Goal: Information Seeking & Learning: Learn about a topic

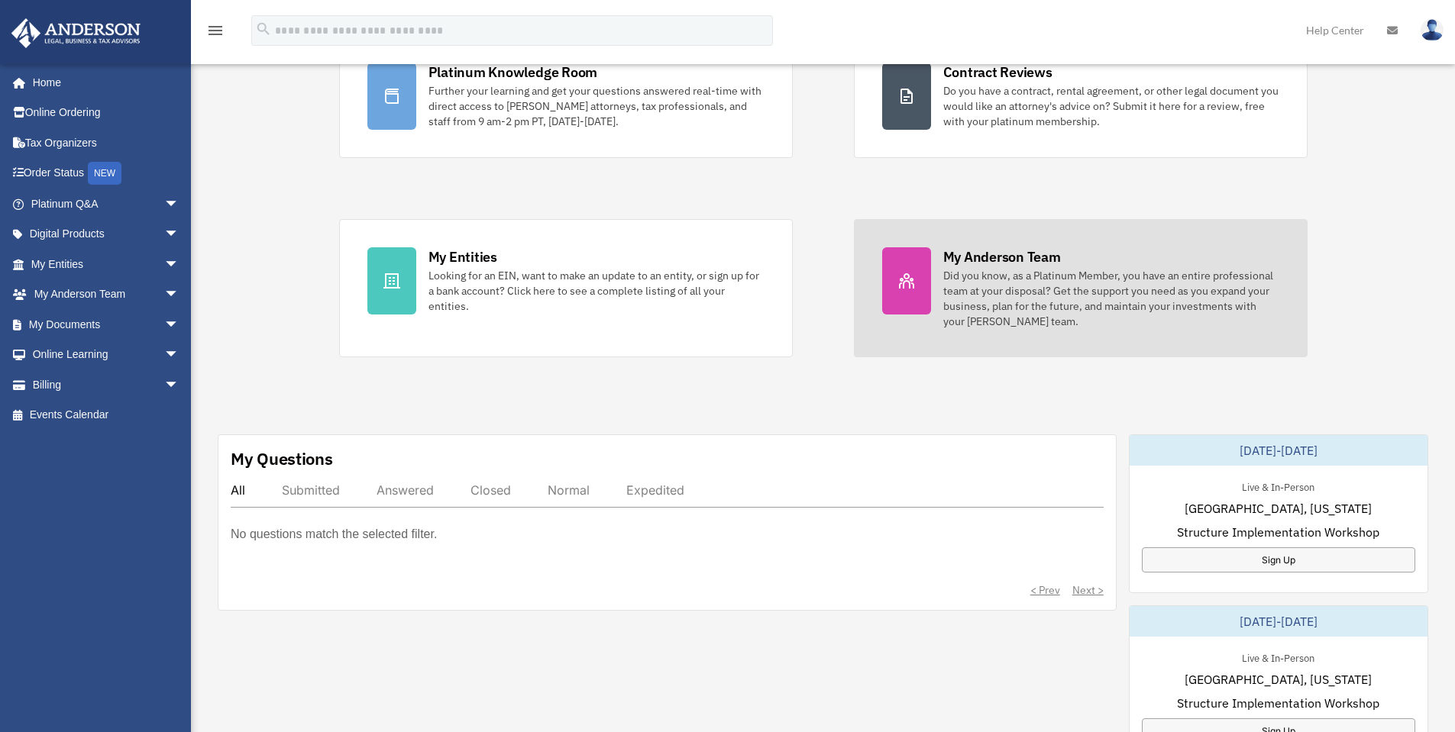
scroll to position [153, 0]
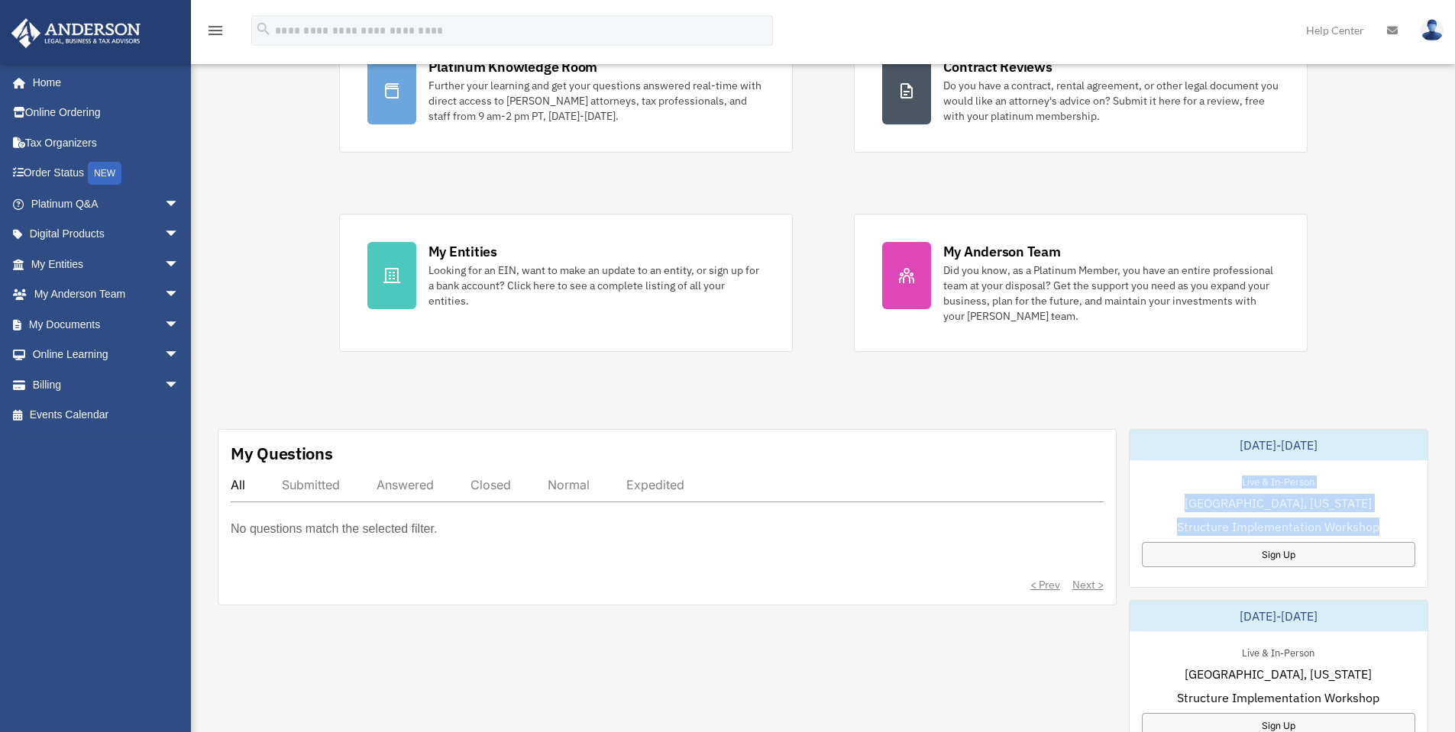
drag, startPoint x: 1239, startPoint y: 473, endPoint x: 1385, endPoint y: 524, distance: 154.6
click at [1385, 524] on div "Live & In-Person [GEOGRAPHIC_DATA], [US_STATE] Structure Implementation Worksho…" at bounding box center [1278, 519] width 298 height 119
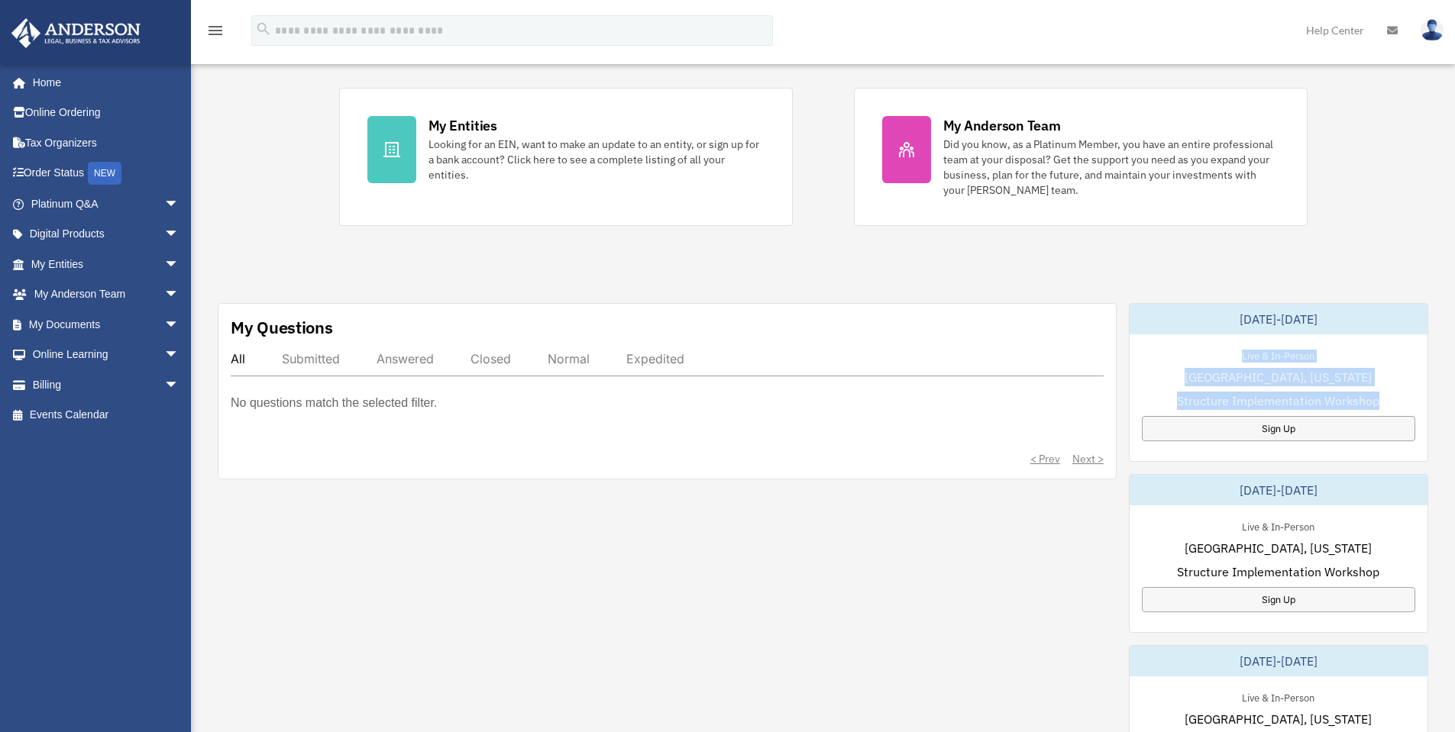
scroll to position [280, 0]
click at [1372, 309] on div "[DATE]-[DATE]" at bounding box center [1278, 317] width 298 height 31
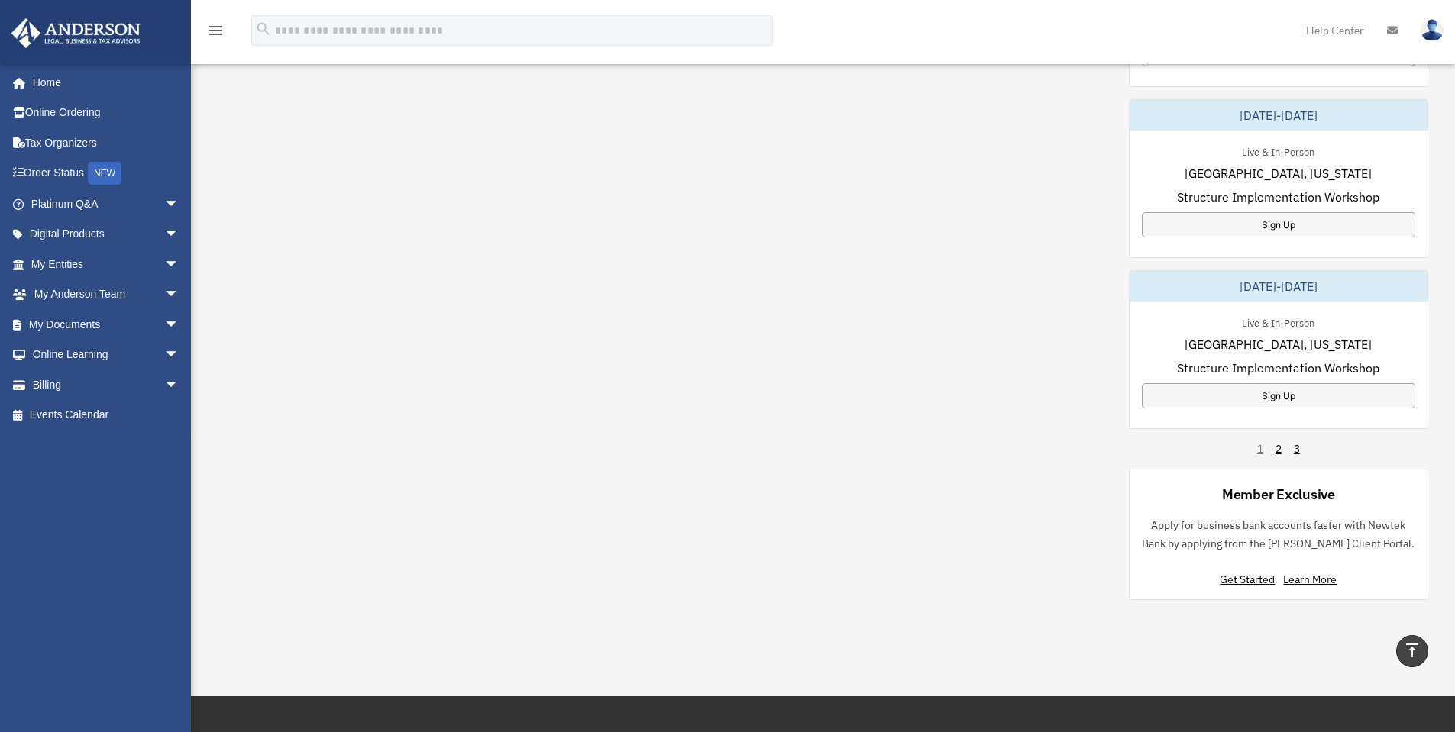
scroll to position [929, 0]
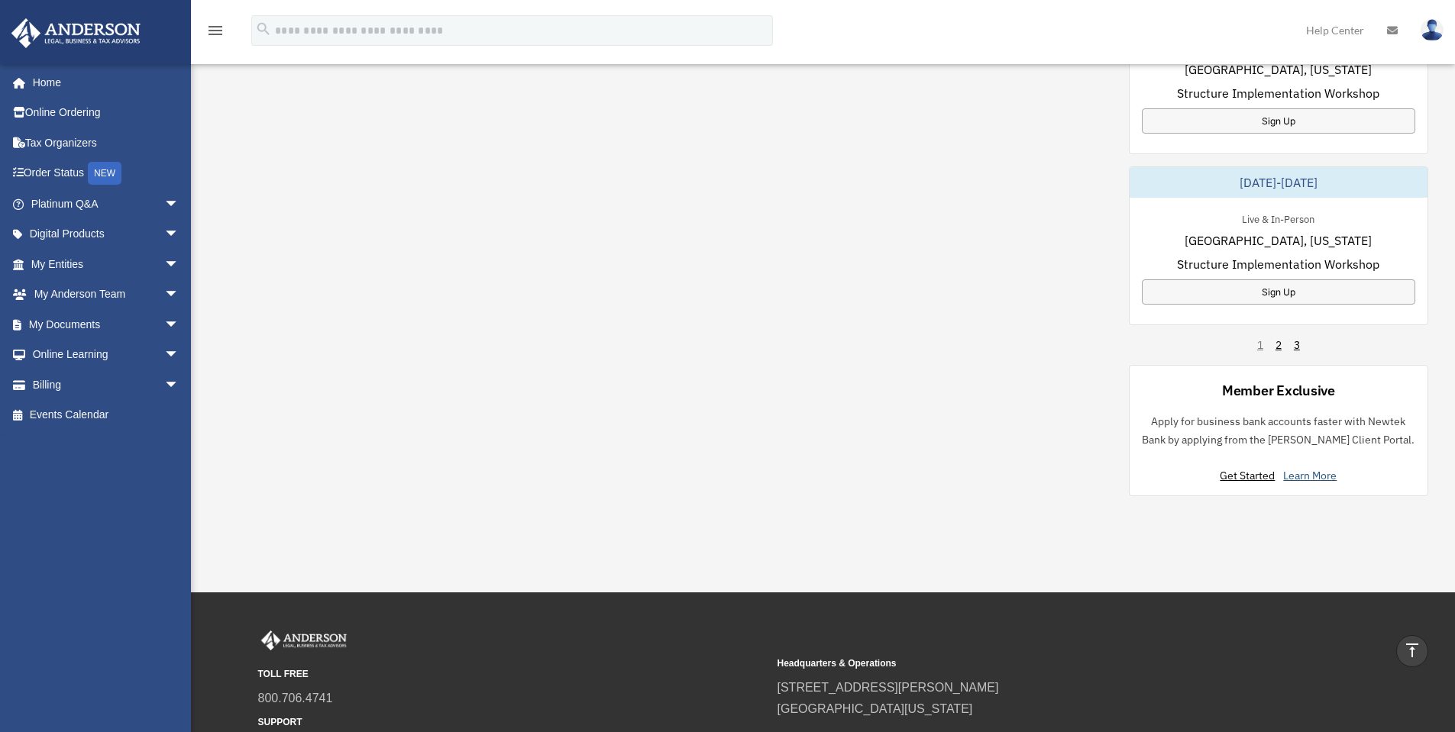
click at [1302, 480] on link "Learn More" at bounding box center [1309, 476] width 53 height 14
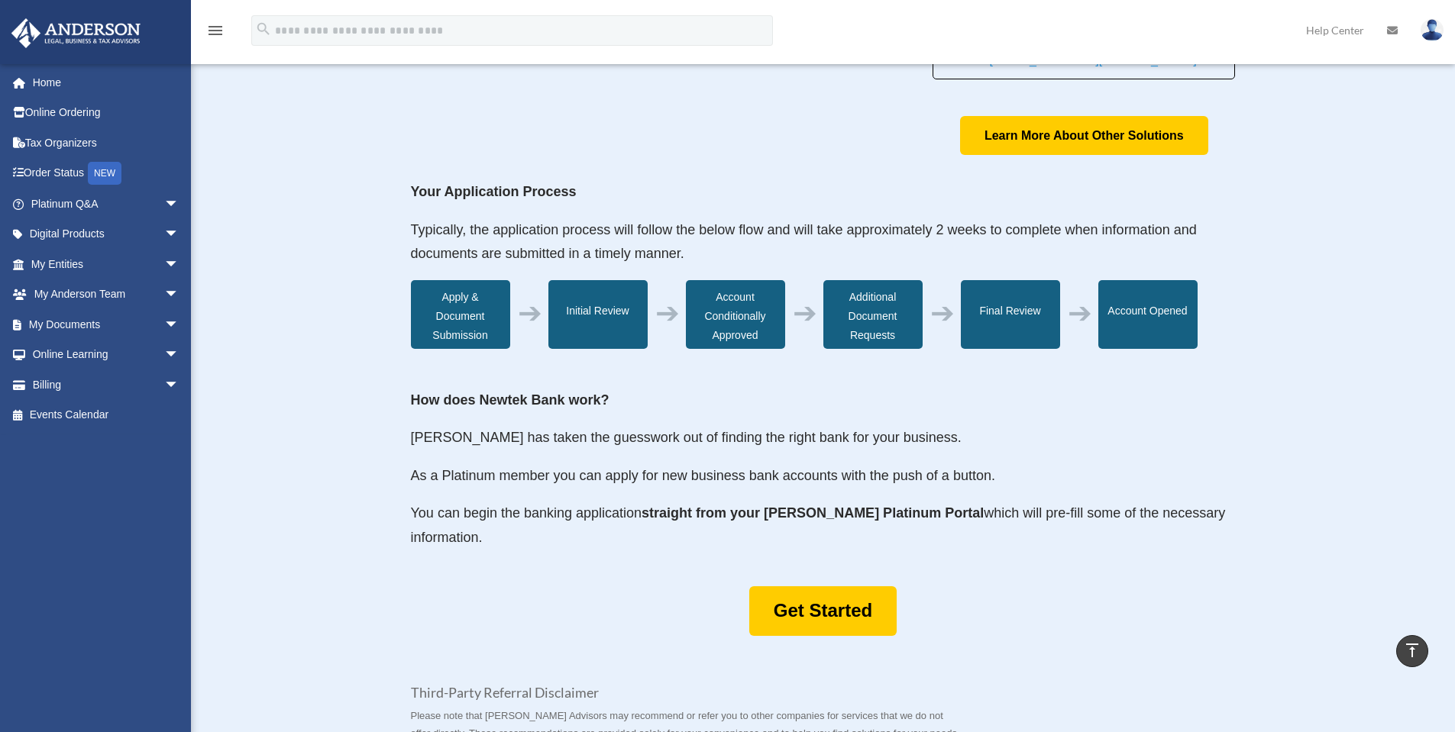
scroll to position [382, 0]
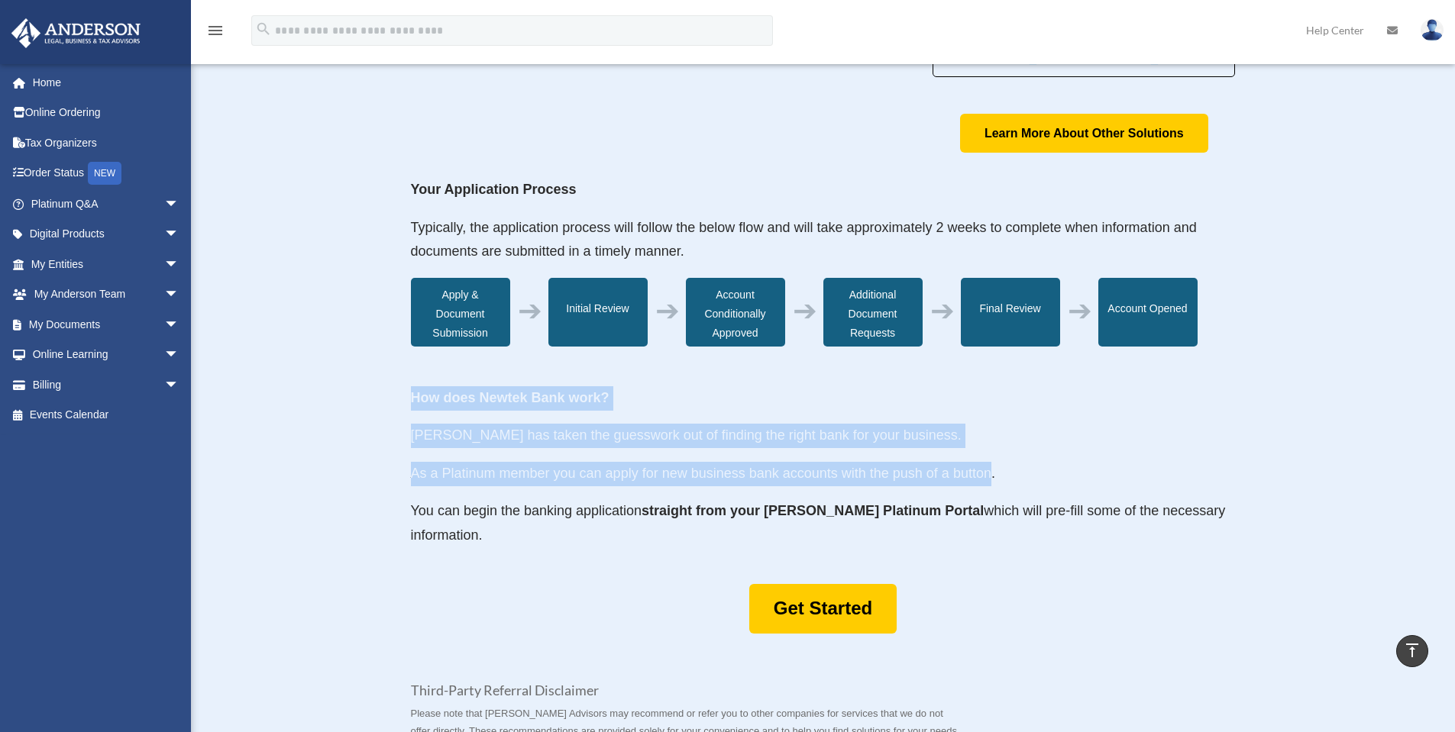
drag, startPoint x: 400, startPoint y: 387, endPoint x: 989, endPoint y: 477, distance: 595.5
click at [989, 477] on div "About Newtek Bank For questions about your application please reach out to Newt…" at bounding box center [823, 307] width 1264 height 1301
click at [733, 477] on p "As a Platinum member you can apply for new business bank accounts with the push…" at bounding box center [823, 481] width 825 height 38
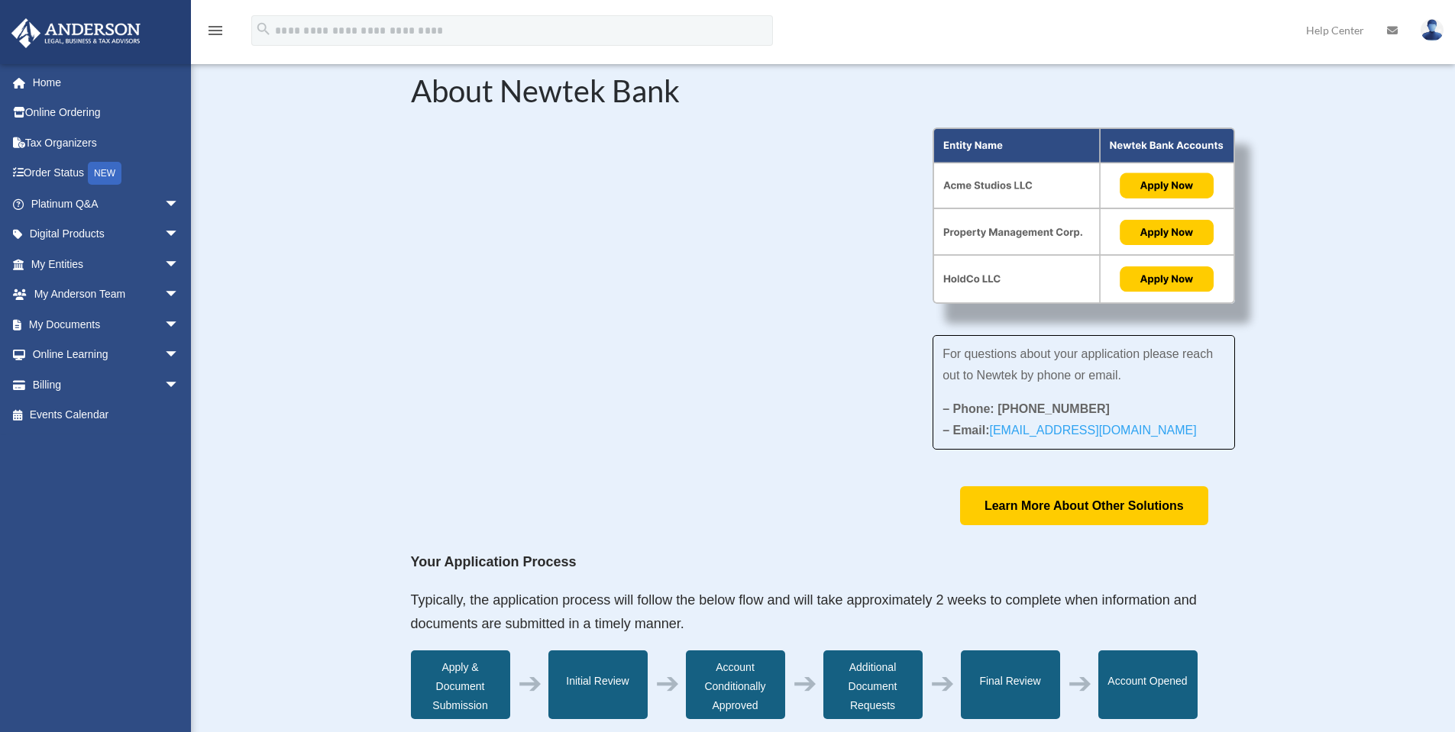
scroll to position [0, 0]
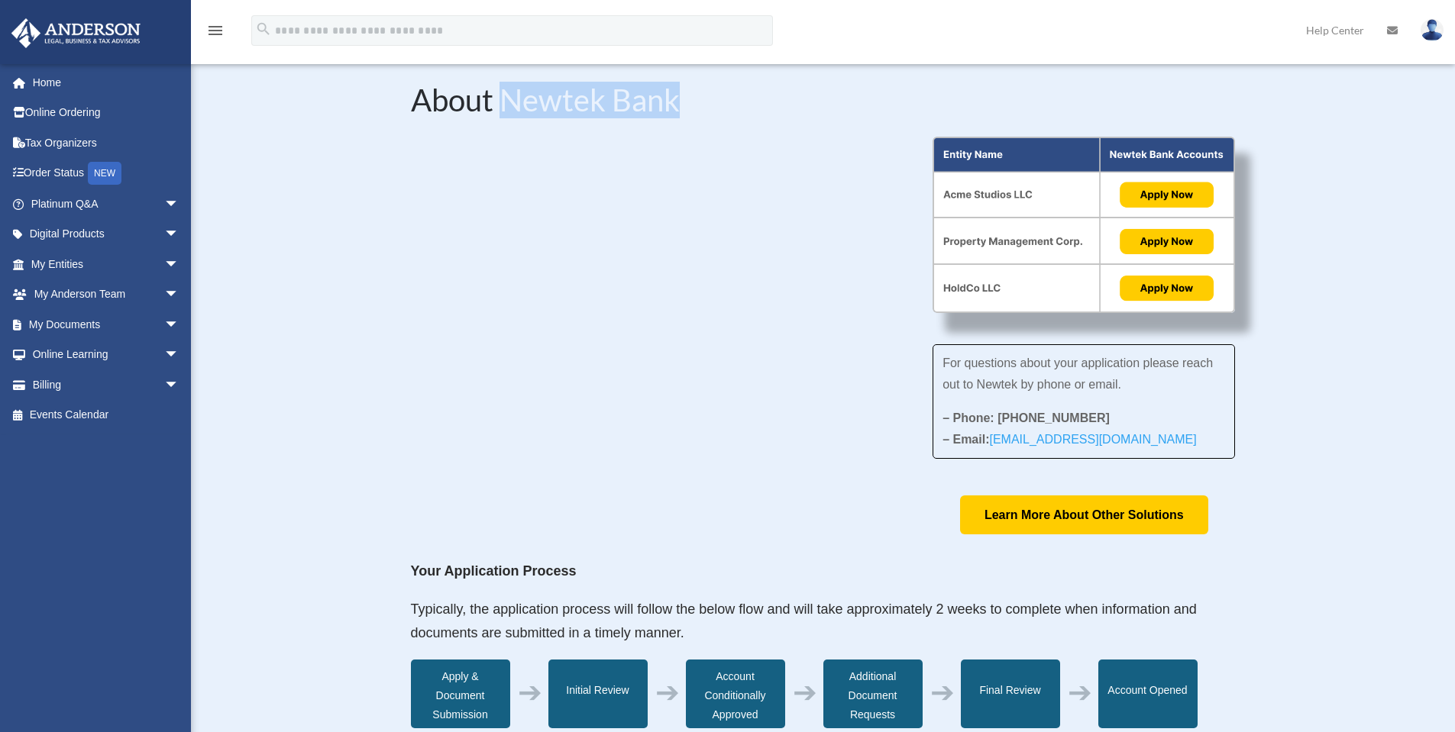
drag, startPoint x: 508, startPoint y: 105, endPoint x: 691, endPoint y: 104, distance: 183.3
click at [691, 104] on h2 "About Newtek Bank" at bounding box center [823, 104] width 825 height 38
copy h2 "Newtek Bank"
click at [643, 437] on div "For questions about your application please reach out to Newtek by phone or ema…" at bounding box center [823, 336] width 825 height 399
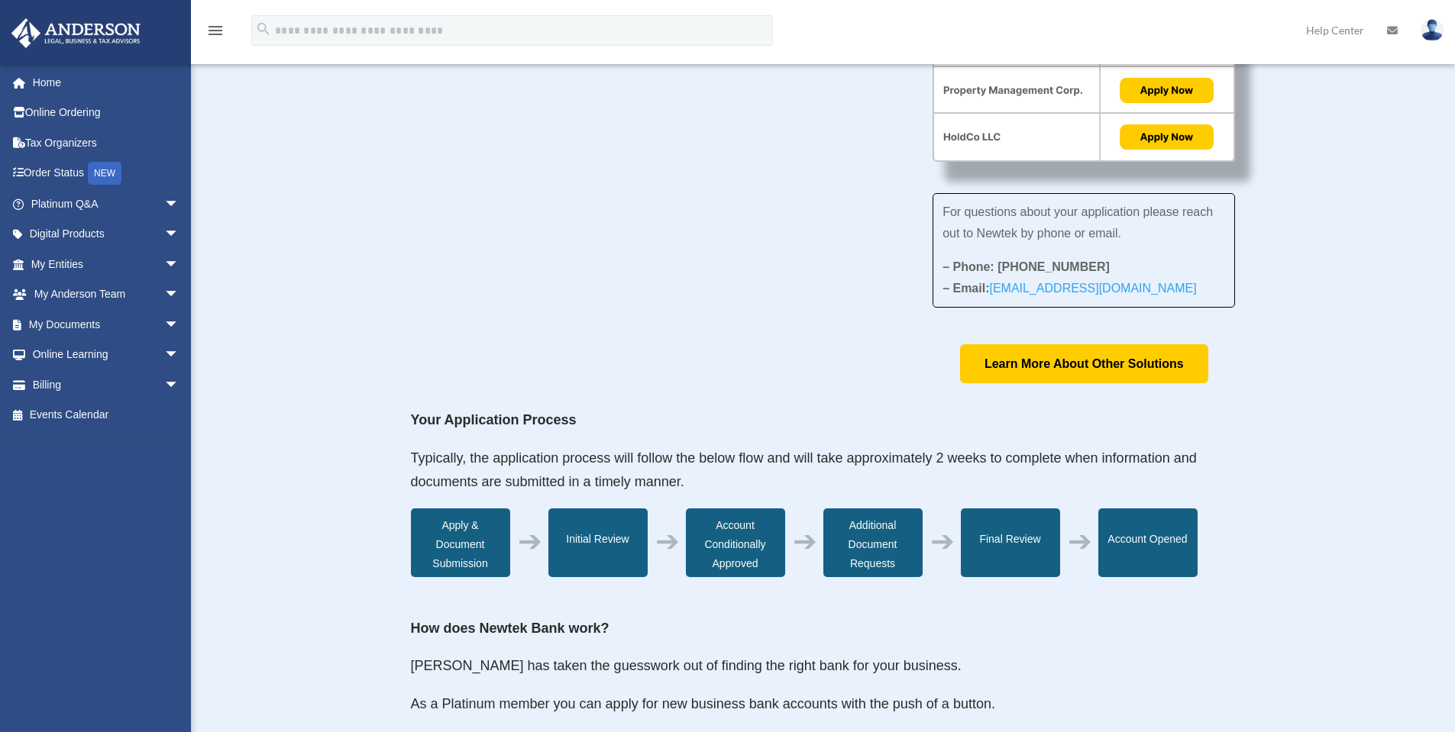
scroll to position [204, 0]
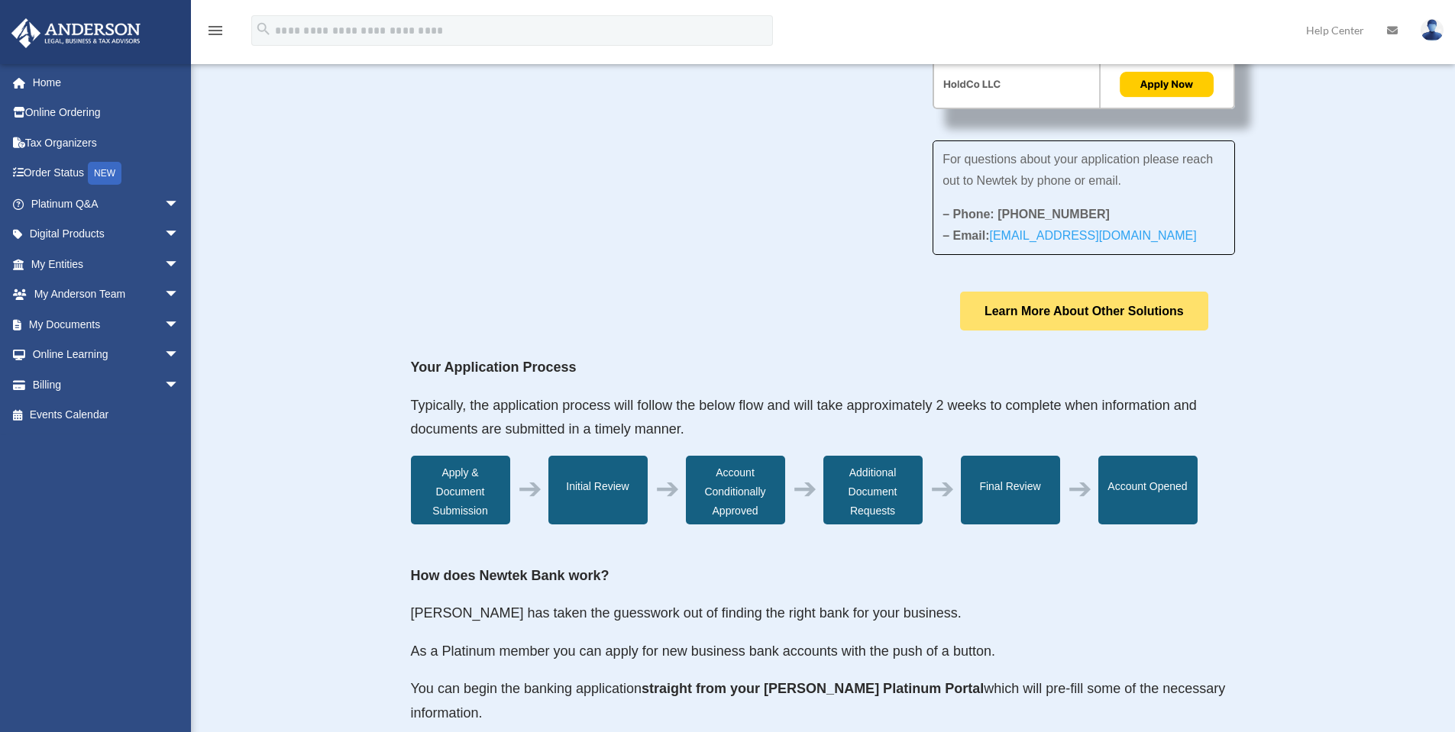
click at [1102, 309] on link "Learn More About Other Solutions" at bounding box center [1084, 311] width 248 height 39
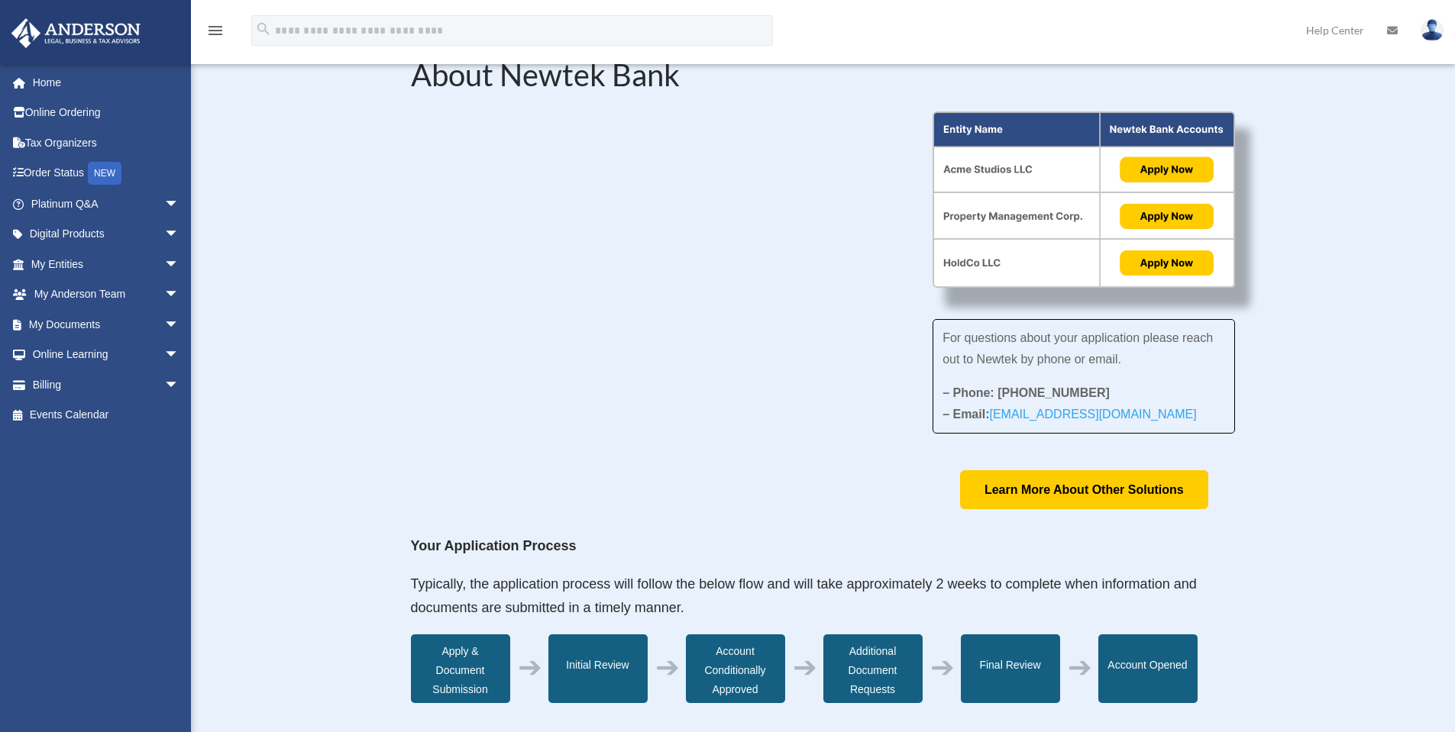
scroll to position [0, 0]
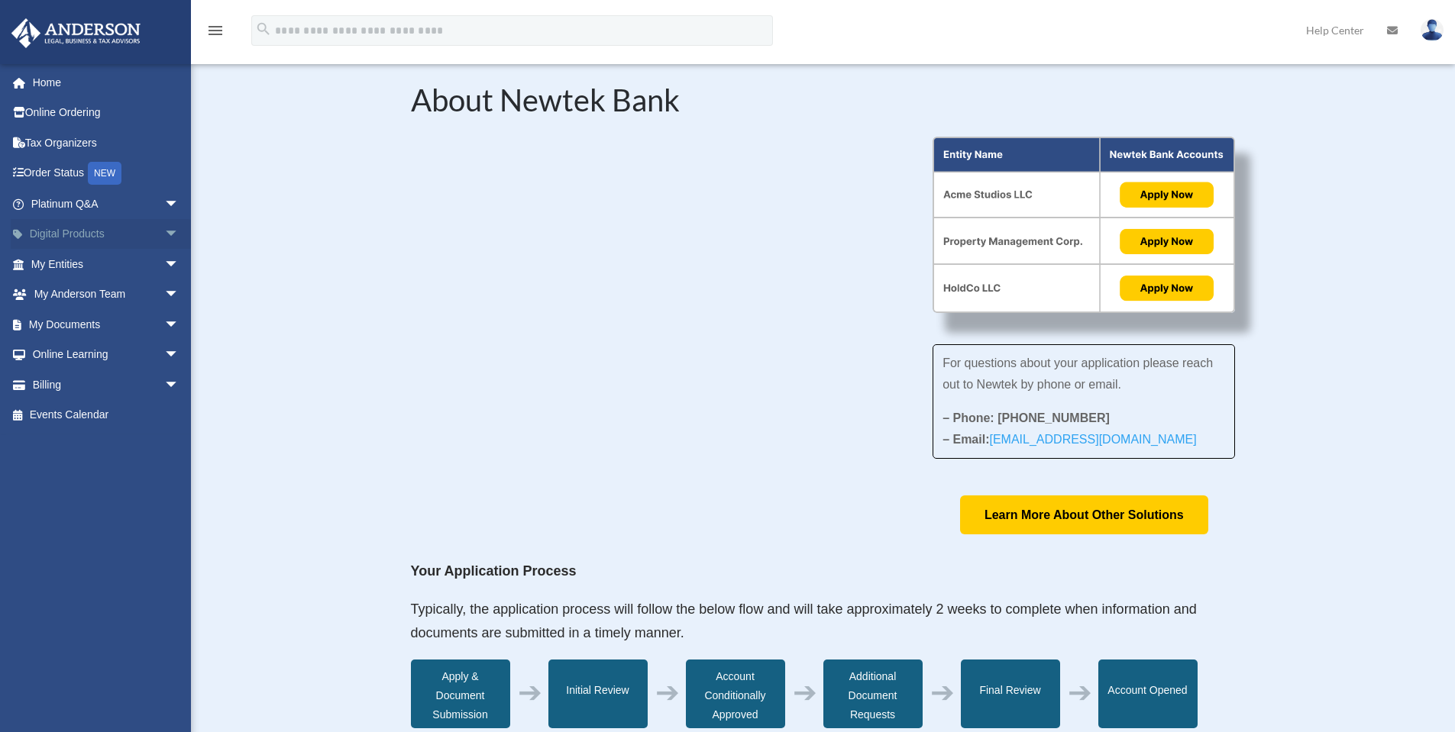
click at [164, 229] on span "arrow_drop_down" at bounding box center [179, 234] width 31 height 31
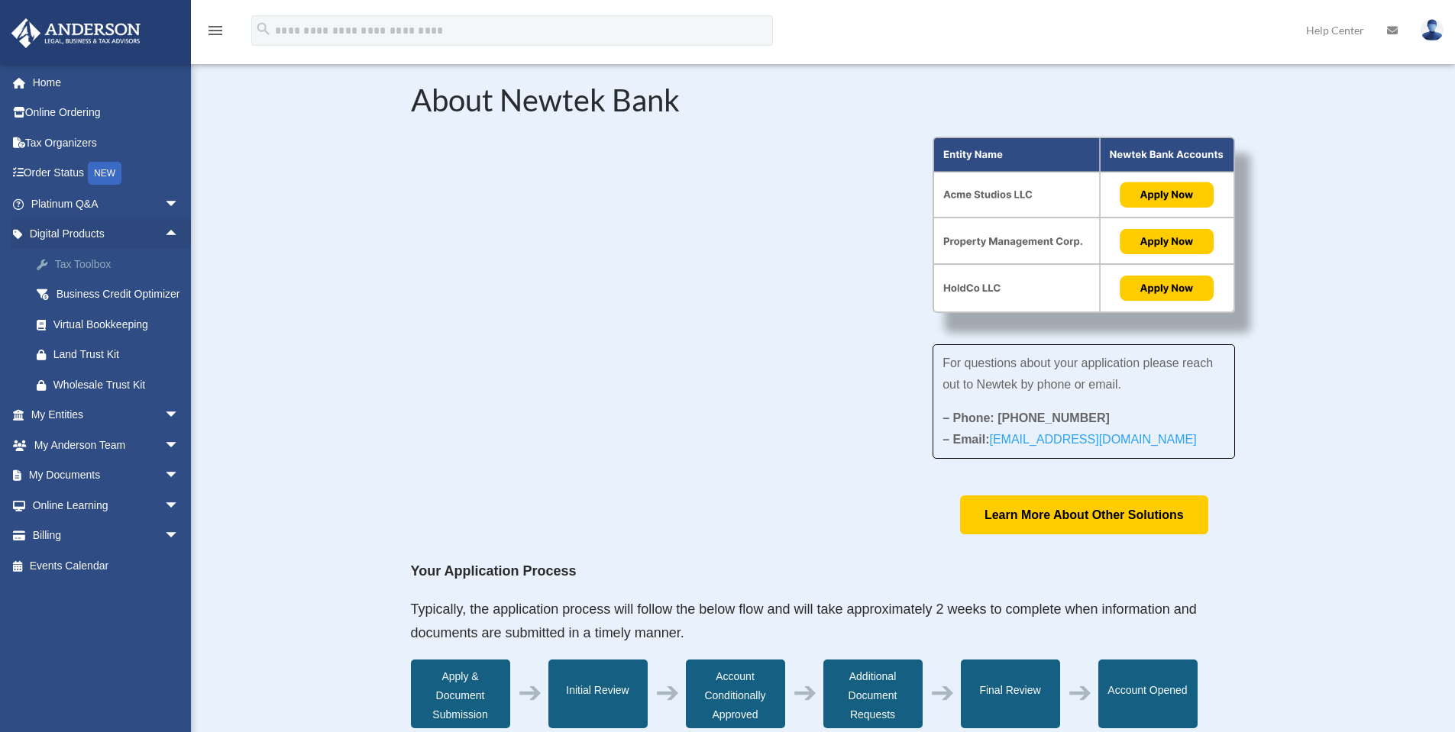
click at [81, 259] on div "Tax Toolbox" at bounding box center [118, 264] width 130 height 19
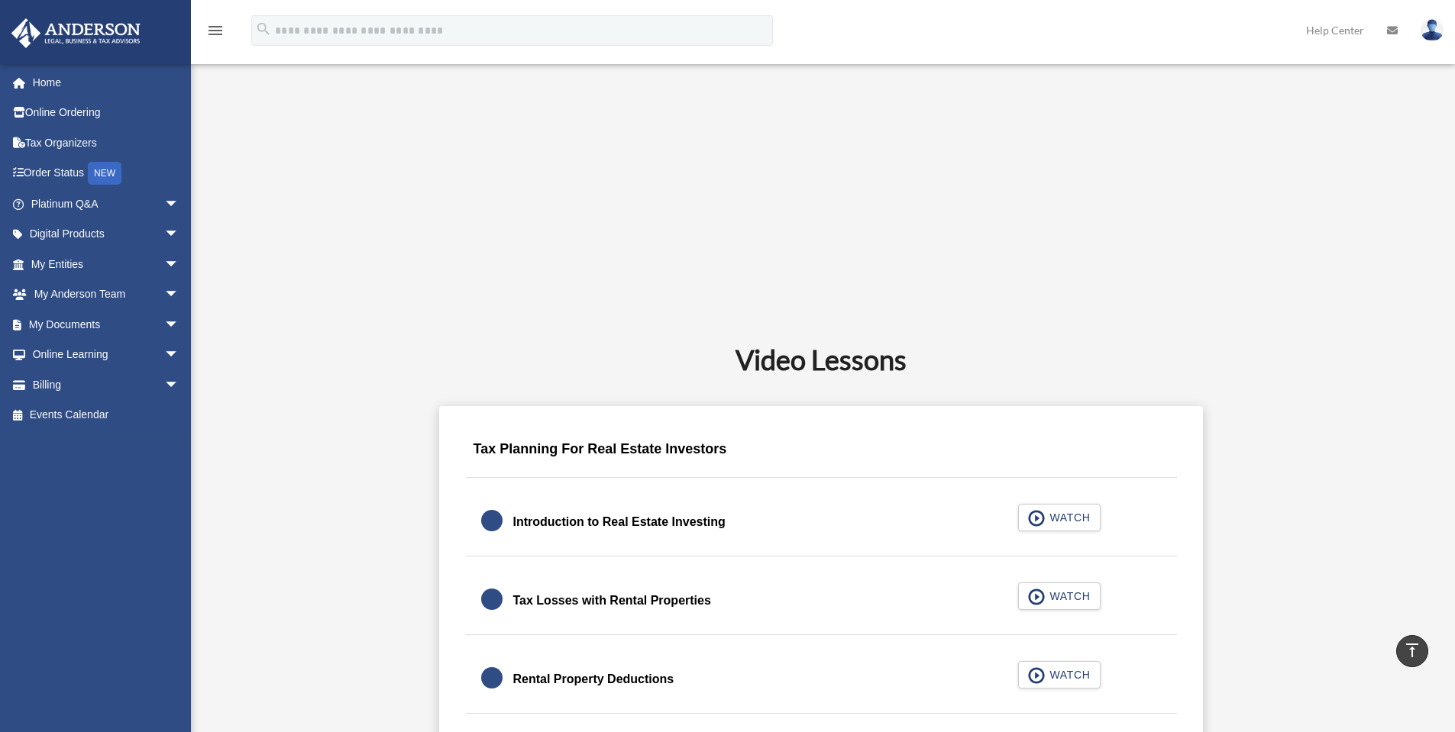
scroll to position [789, 0]
